Goal: Find specific page/section: Locate a particular part of the current website

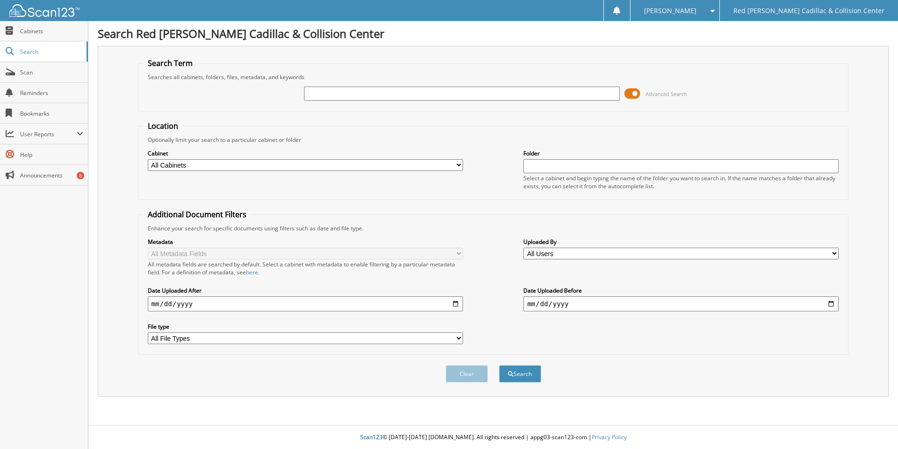
click at [358, 80] on div "Searches all cabinets, folders, files, metadata, and keywords" at bounding box center [493, 77] width 701 height 8
click at [357, 96] on input "text" at bounding box center [461, 94] width 315 height 14
type input "12977"
click at [499, 365] on button "Search" at bounding box center [520, 373] width 42 height 17
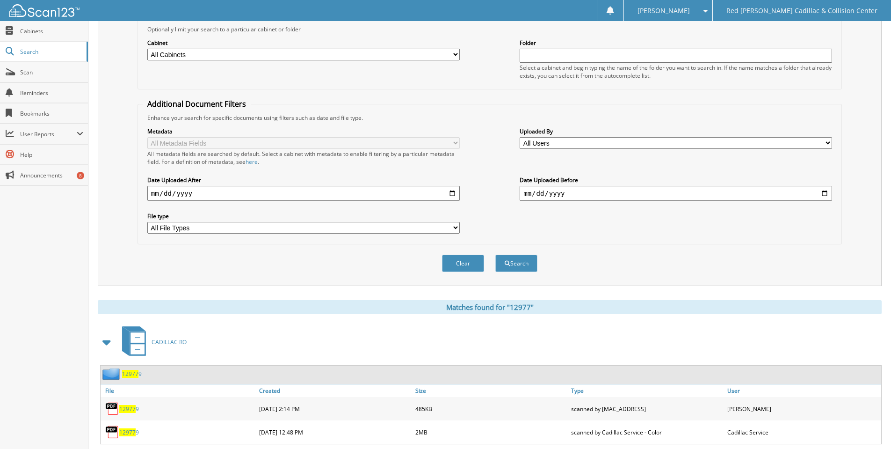
scroll to position [281, 0]
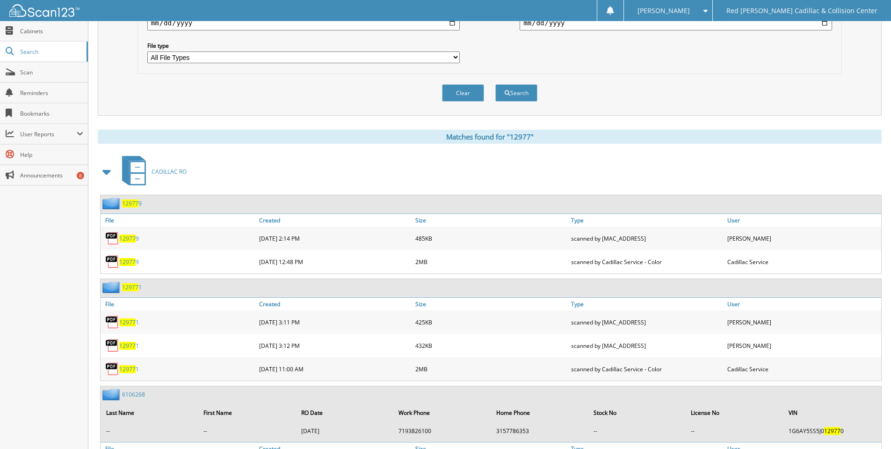
click at [107, 169] on span at bounding box center [107, 171] width 13 height 17
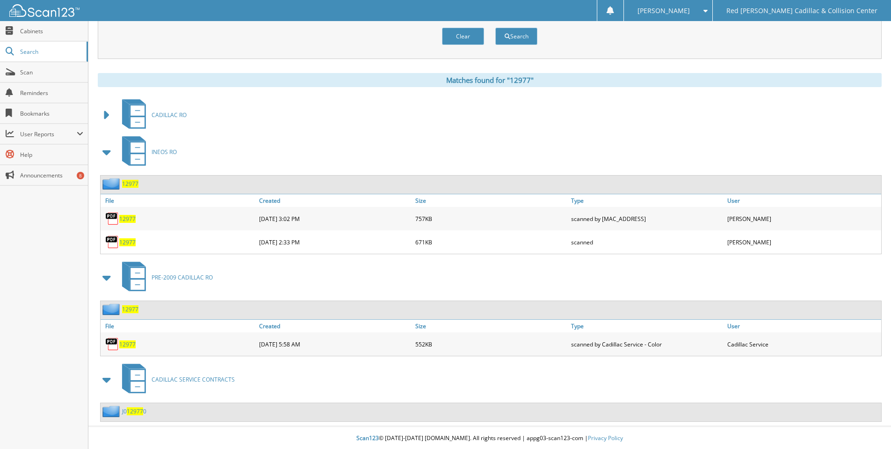
scroll to position [339, 0]
click at [131, 240] on span "12977" at bounding box center [127, 241] width 16 height 8
click at [110, 276] on span at bounding box center [107, 276] width 13 height 17
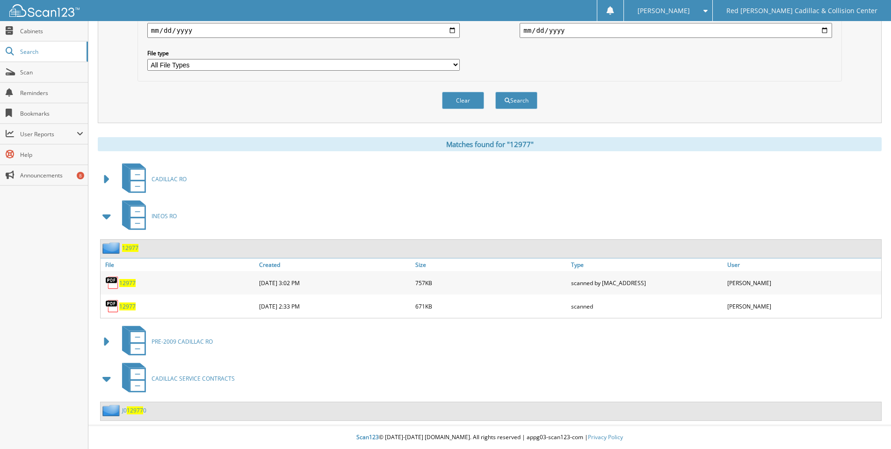
click at [127, 284] on span "12977" at bounding box center [127, 283] width 16 height 8
click at [131, 306] on span "12977" at bounding box center [127, 306] width 16 height 8
